Goal: Book appointment/travel/reservation

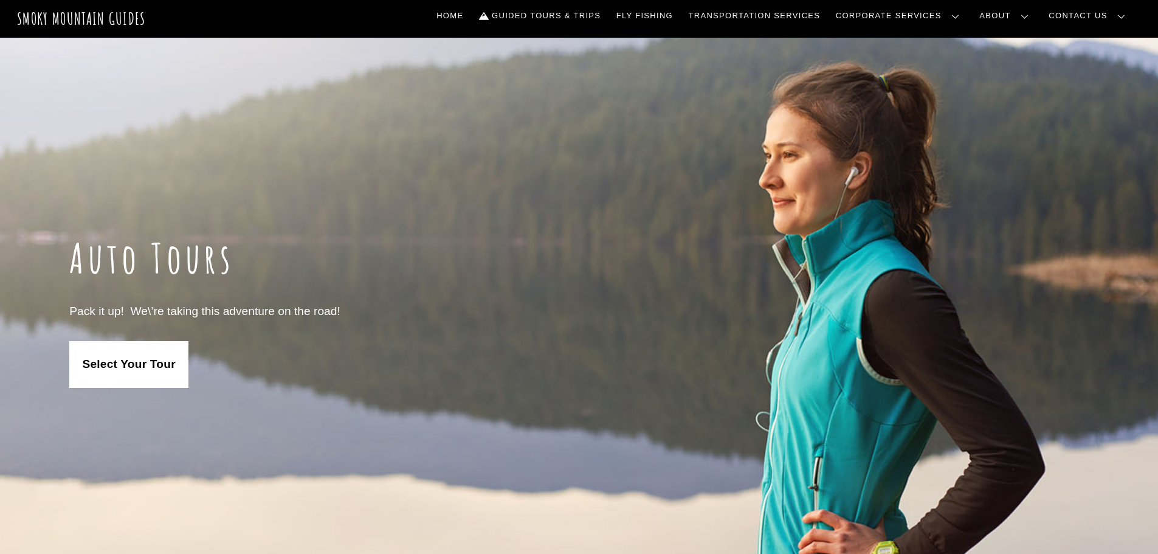
click at [121, 375] on link "Select Your Tour" at bounding box center [128, 364] width 119 height 47
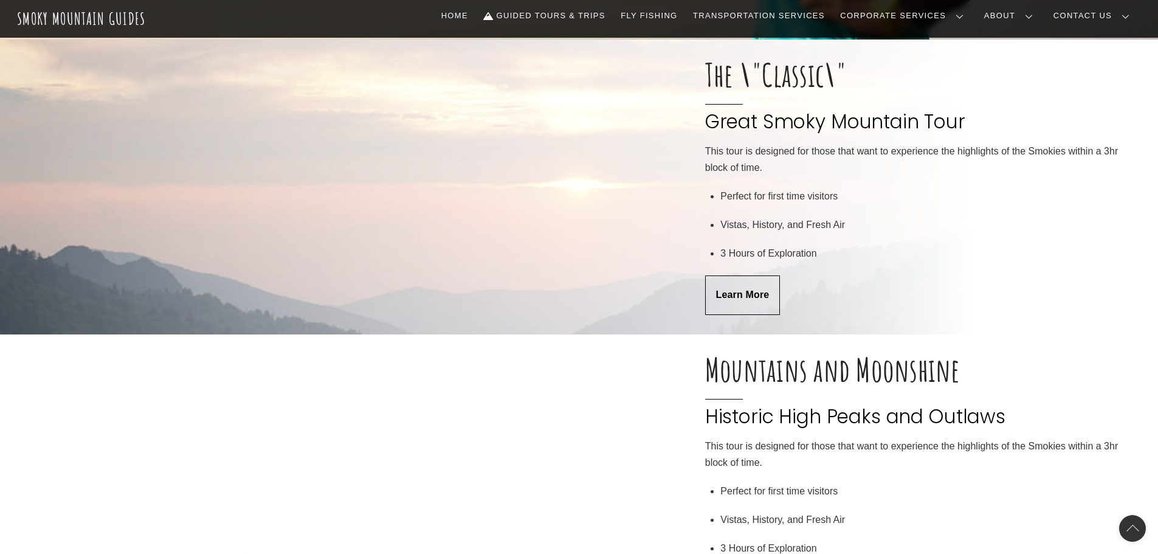
scroll to position [550, 0]
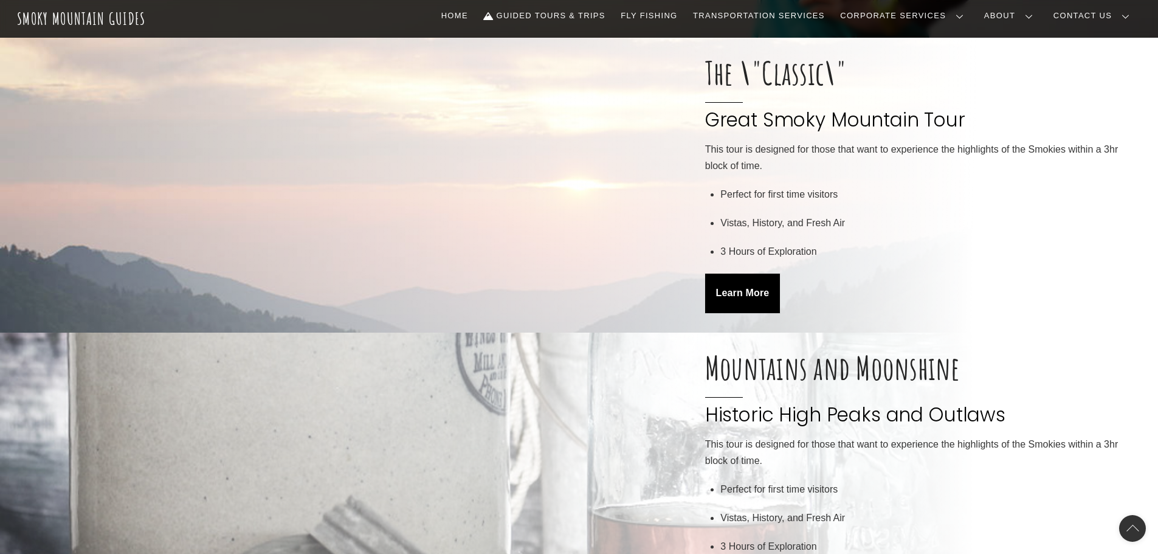
click at [748, 295] on span "Learn More" at bounding box center [743, 293] width 54 height 13
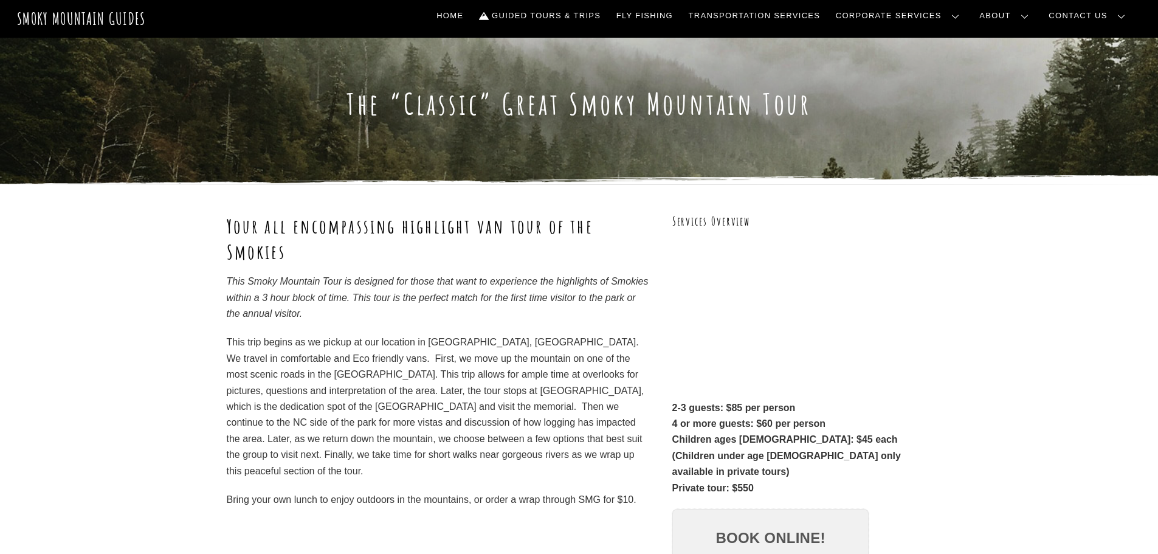
click at [768, 520] on link "Book Online!" at bounding box center [770, 538] width 197 height 58
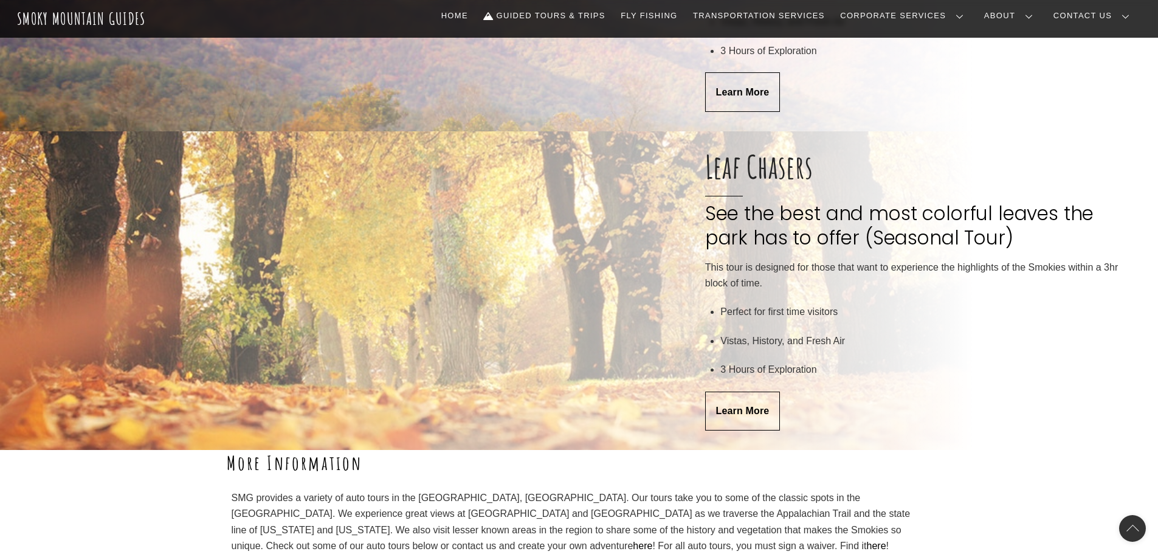
scroll to position [2383, 0]
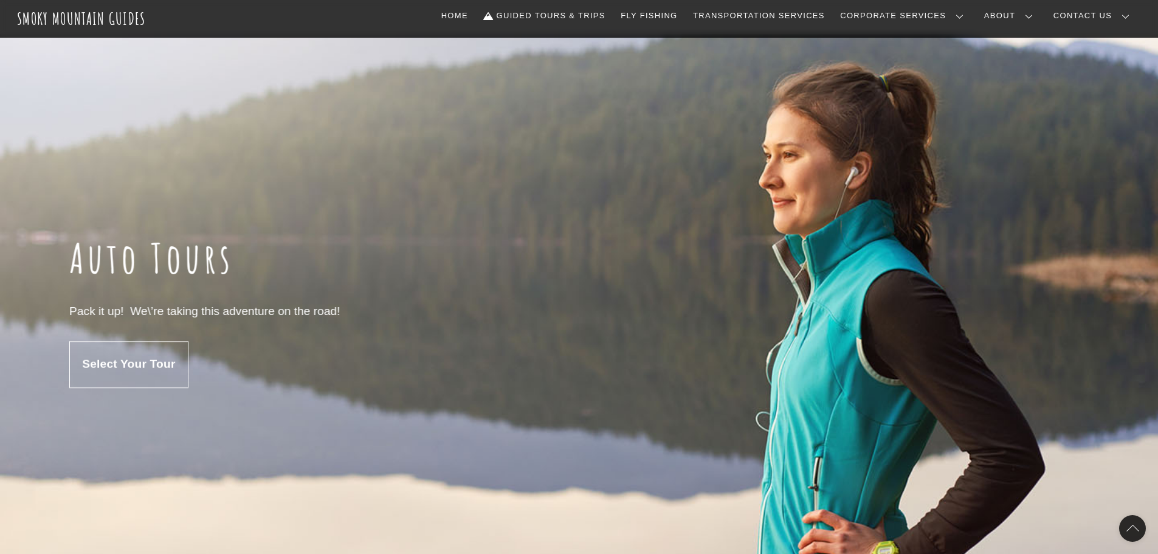
scroll to position [2383, 0]
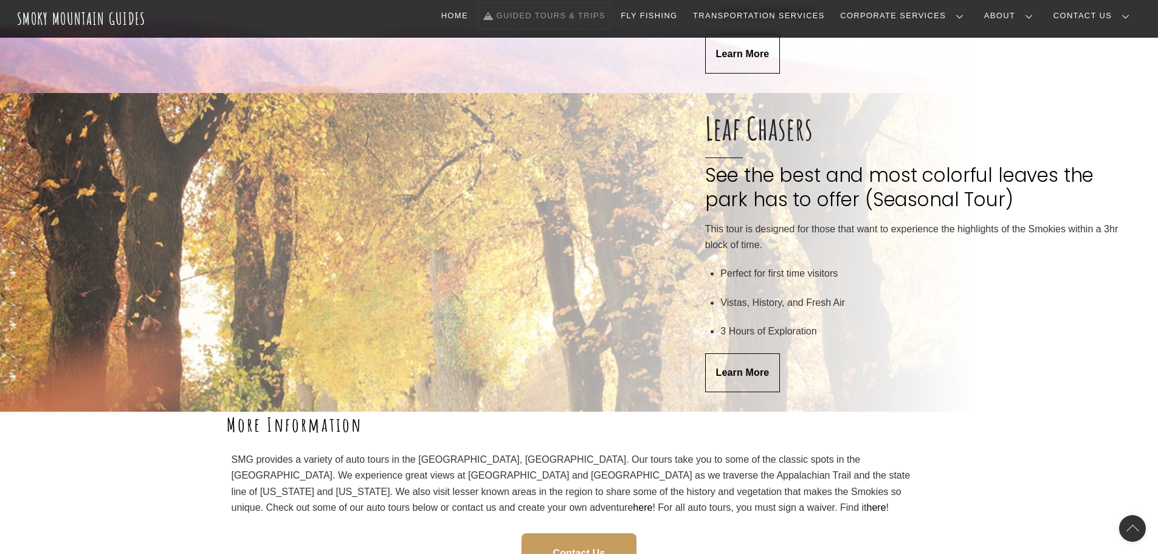
click at [578, 13] on link "Guided Tours & Trips" at bounding box center [544, 16] width 131 height 26
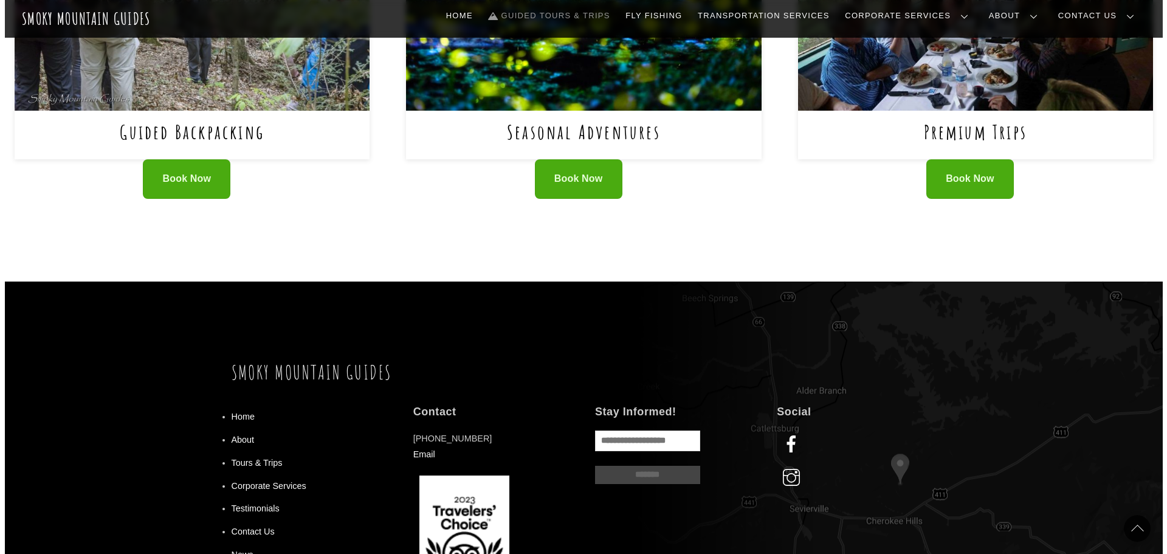
scroll to position [731, 0]
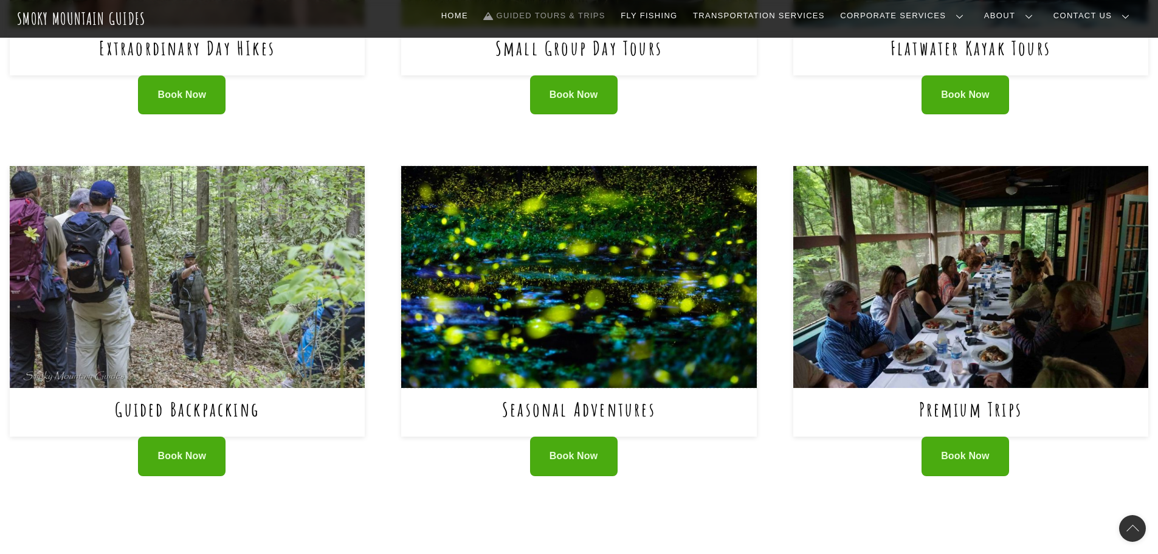
click at [582, 286] on img at bounding box center [578, 277] width 355 height 222
